Goal: Task Accomplishment & Management: Manage account settings

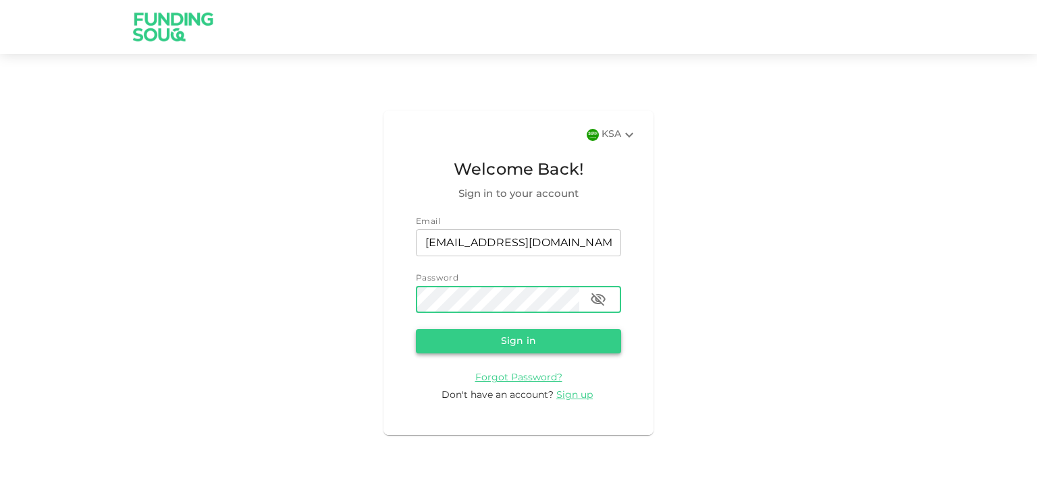
click at [514, 342] on button "Sign in" at bounding box center [518, 341] width 205 height 24
